Goal: Task Accomplishment & Management: Use online tool/utility

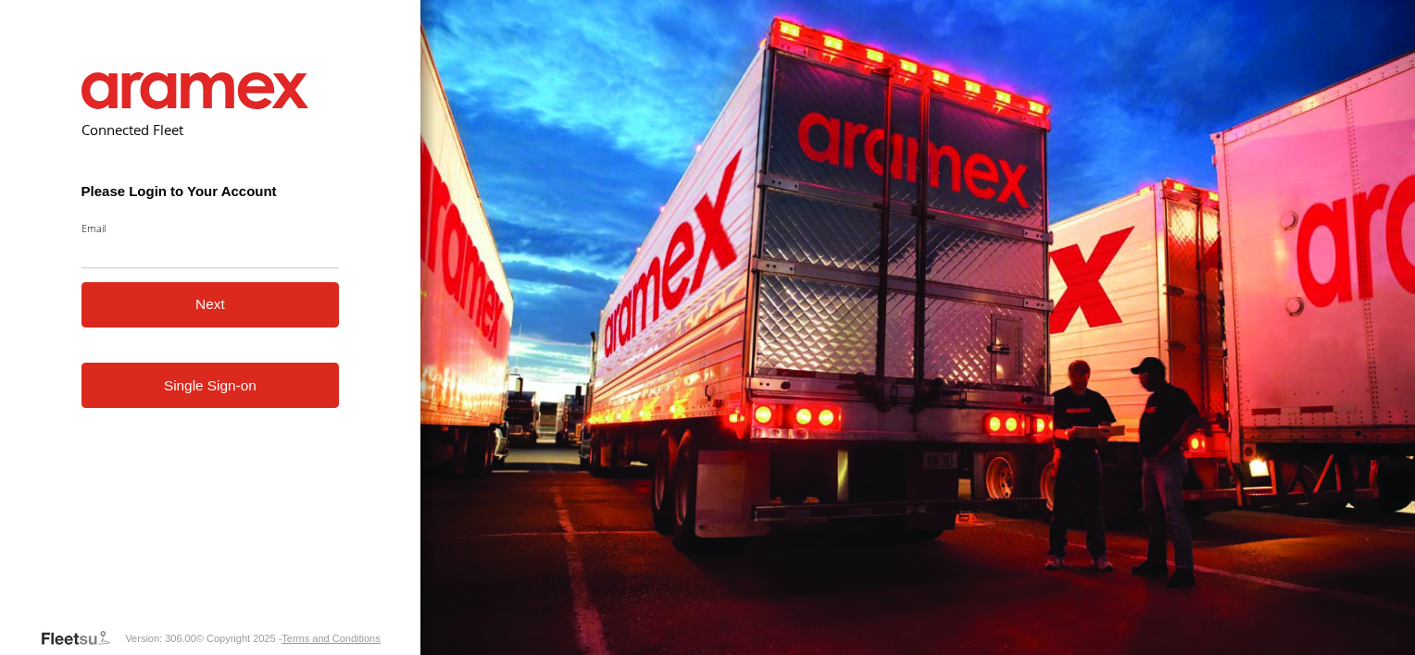
click at [174, 256] on input "Email" at bounding box center [210, 251] width 258 height 33
type input "**********"
click at [174, 298] on button "Next" at bounding box center [210, 304] width 258 height 45
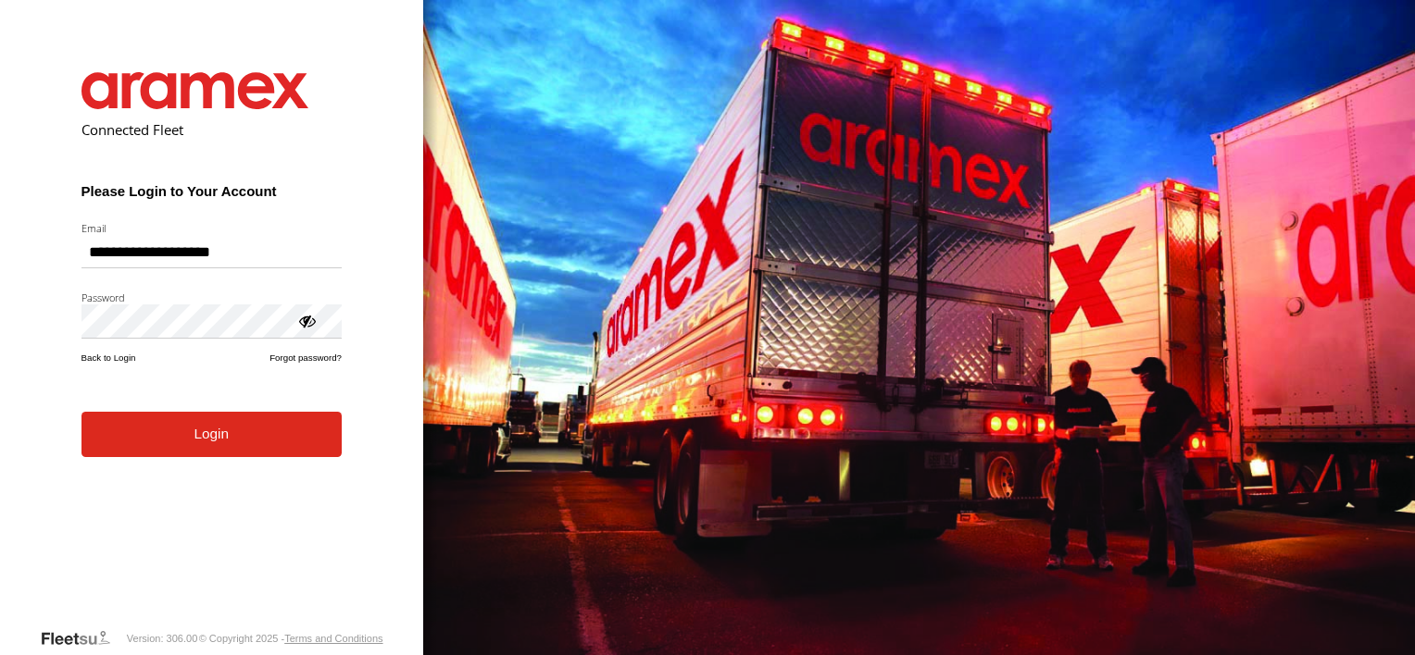
click at [221, 459] on form "**********" at bounding box center [212, 335] width 316 height 583
click at [219, 446] on button "Login" at bounding box center [211, 434] width 260 height 45
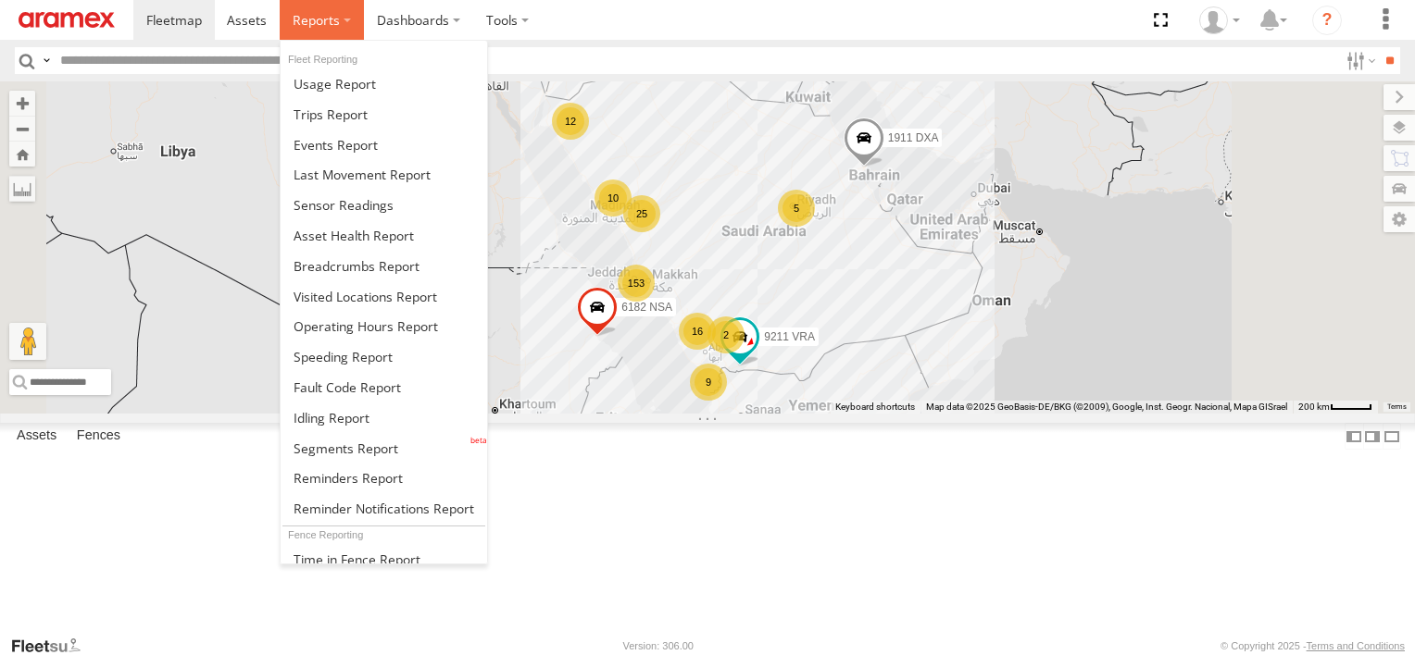
click at [322, 23] on span at bounding box center [316, 20] width 47 height 18
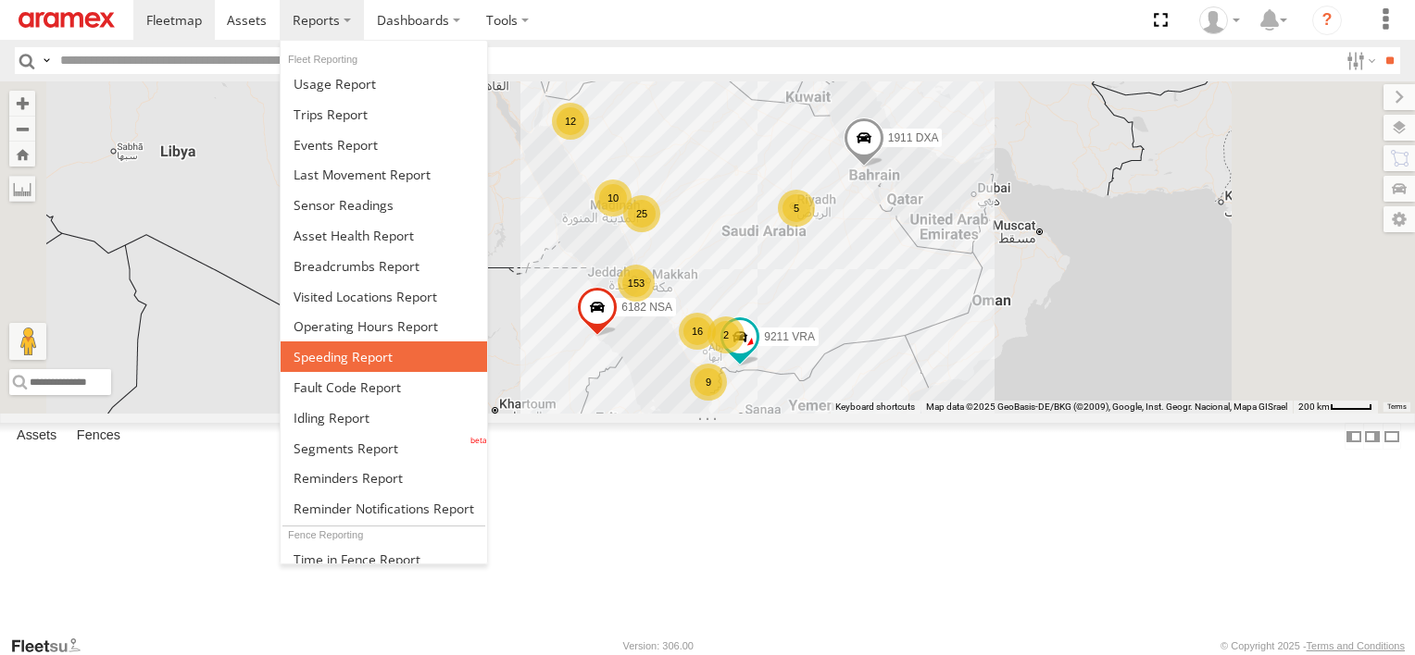
click at [337, 352] on span at bounding box center [342, 357] width 99 height 18
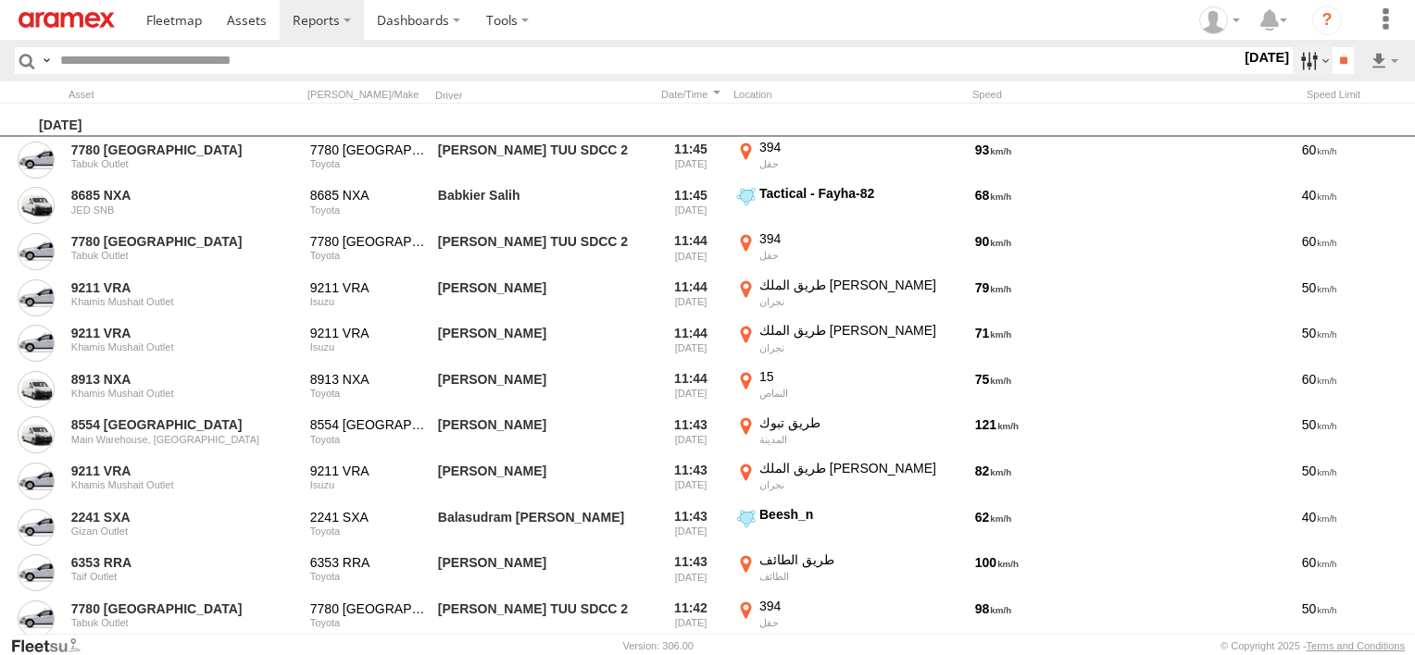
click at [1292, 63] on label at bounding box center [1312, 60] width 40 height 27
click at [0, 0] on label at bounding box center [0, 0] width 0 height 0
click at [0, 0] on span "Abha Warhouse" at bounding box center [0, 0] width 0 height 0
click at [0, 0] on span "Baha warehouse" at bounding box center [0, 0] width 0 height 0
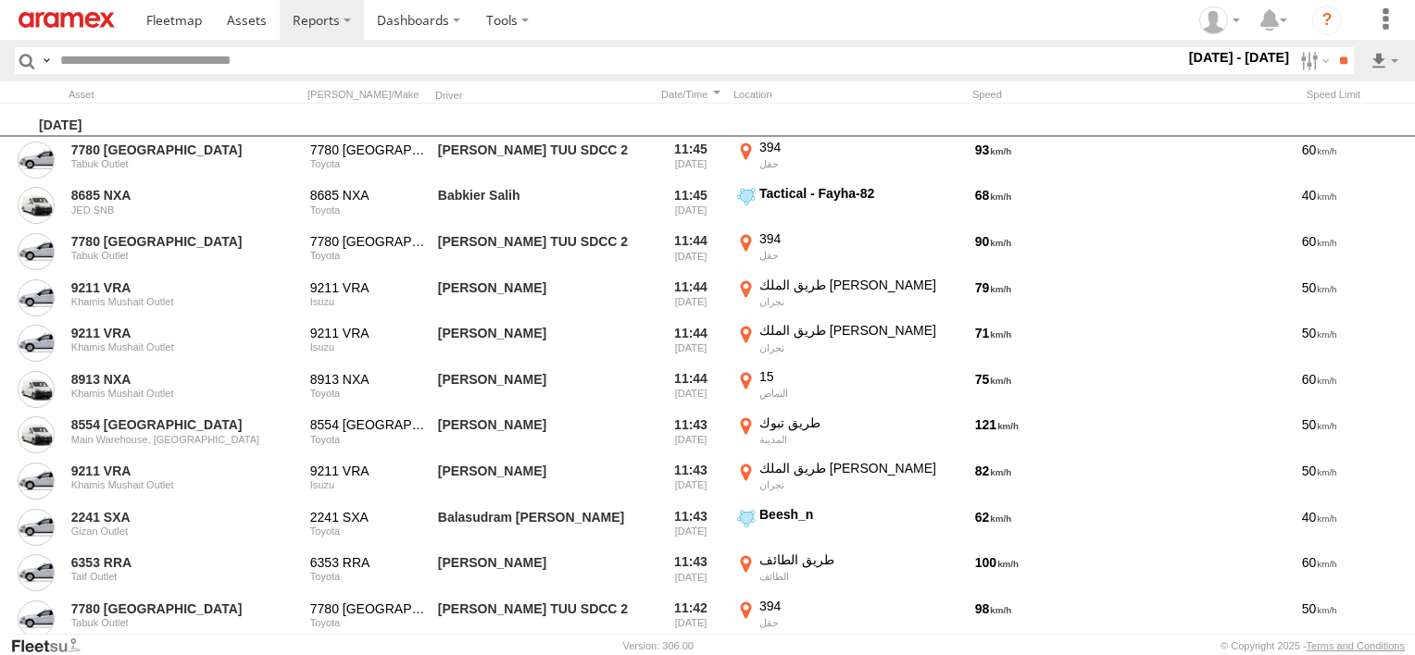
click at [0, 0] on span "Gizan Outlet" at bounding box center [0, 0] width 0 height 0
click at [0, 0] on span "Khamis Mushait Outlet" at bounding box center [0, 0] width 0 height 0
click at [0, 0] on span "Main Warehouse, [GEOGRAPHIC_DATA]" at bounding box center [0, 0] width 0 height 0
click at [0, 0] on div "Makkah Outlet" at bounding box center [0, 0] width 0 height 0
click at [0, 0] on span "Makkah Outlet" at bounding box center [0, 0] width 0 height 0
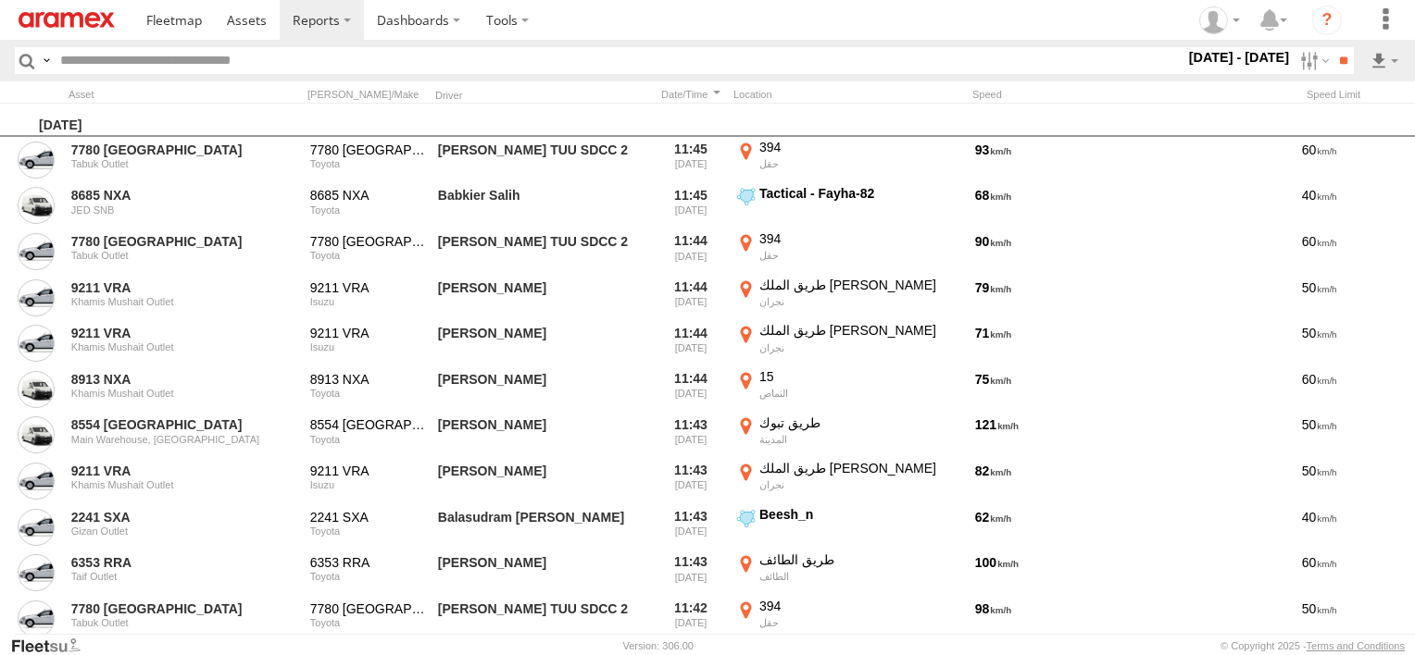
click at [0, 0] on span "Najran" at bounding box center [0, 0] width 0 height 0
click at [0, 0] on span "Qunfuda" at bounding box center [0, 0] width 0 height 0
click at [0, 0] on span "Tabuk Outlet" at bounding box center [0, 0] width 0 height 0
click at [0, 0] on span "Taif Outlet" at bounding box center [0, 0] width 0 height 0
click at [0, 0] on span "Yanbu Outlet" at bounding box center [0, 0] width 0 height 0
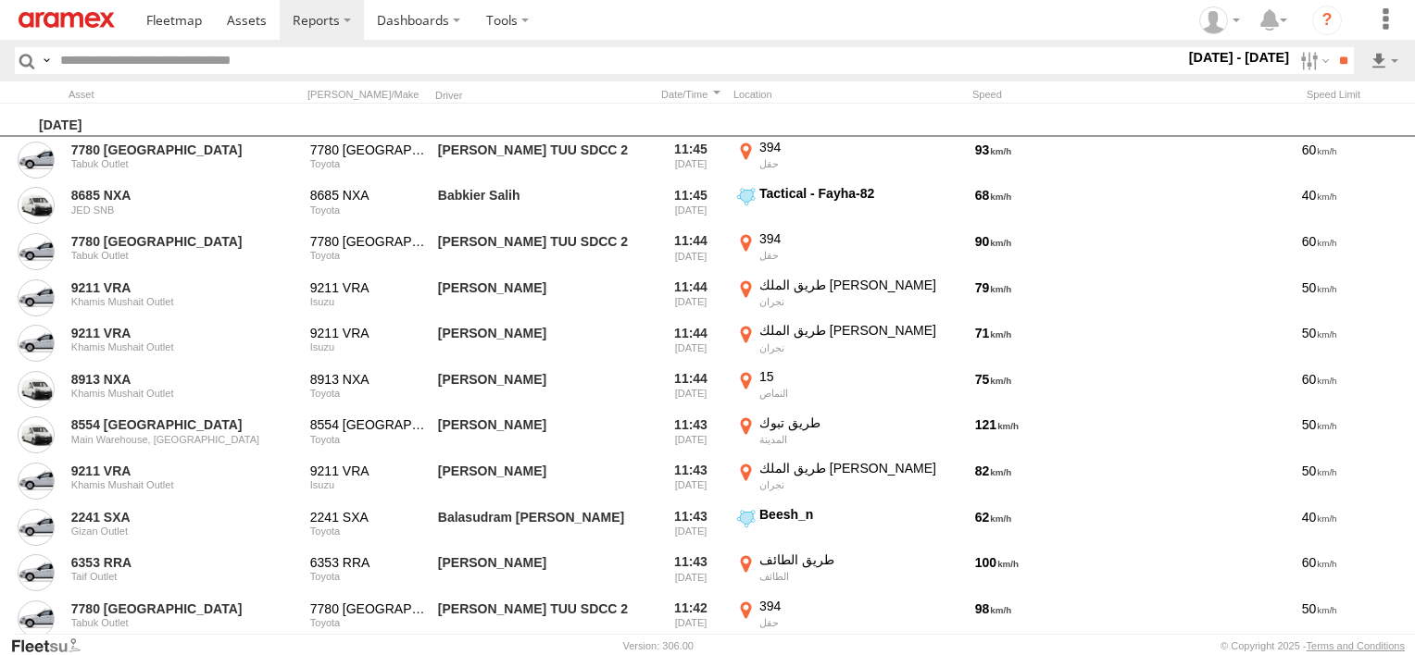
click at [0, 0] on span "Yanbu Outlet" at bounding box center [0, 0] width 0 height 0
drag, startPoint x: 61, startPoint y: 615, endPoint x: 48, endPoint y: 622, distance: 14.9
click at [48, 626] on link at bounding box center [36, 619] width 37 height 37
click at [0, 0] on span "Yanbu Outlet" at bounding box center [0, 0] width 0 height 0
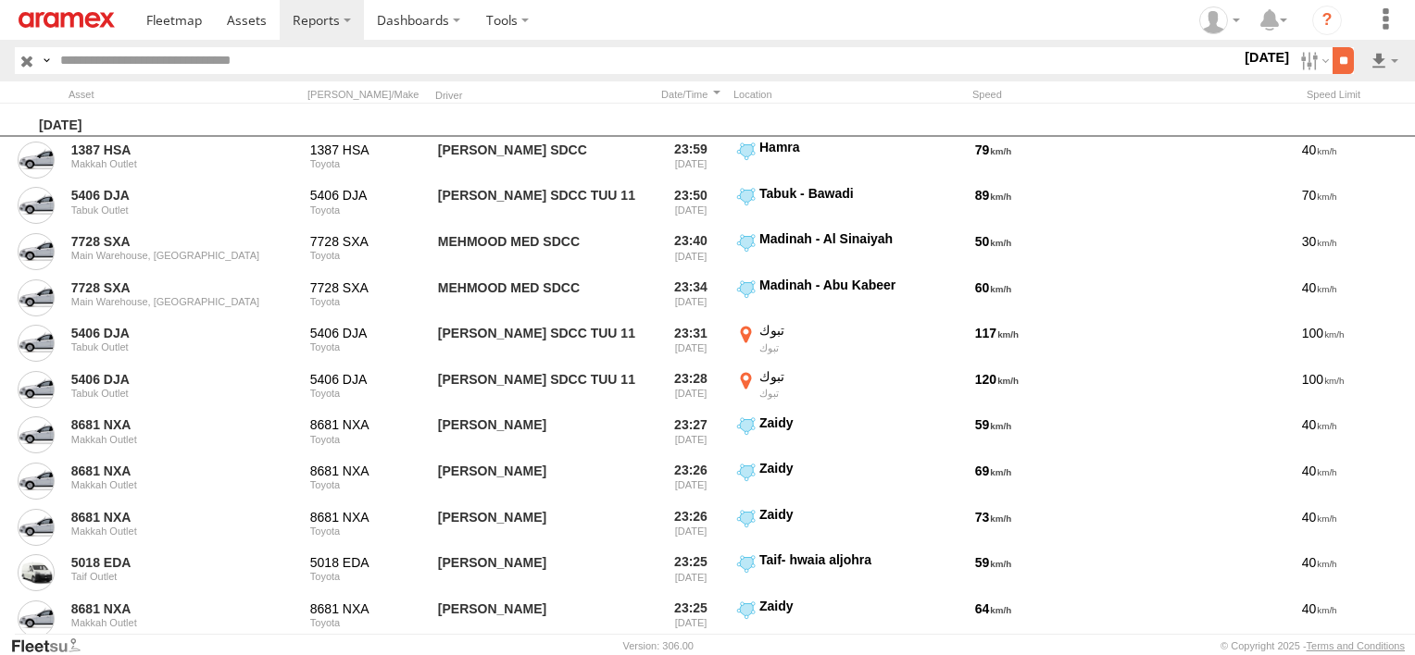
click at [1341, 64] on input "**" at bounding box center [1342, 60] width 21 height 27
click at [1359, 131] on link at bounding box center [1335, 128] width 113 height 28
